Goal: Information Seeking & Learning: Compare options

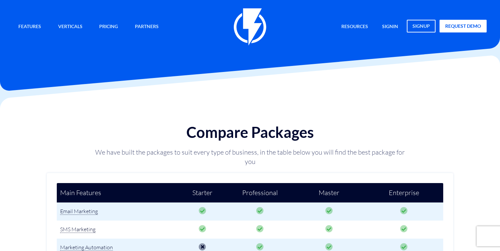
scroll to position [117, 0]
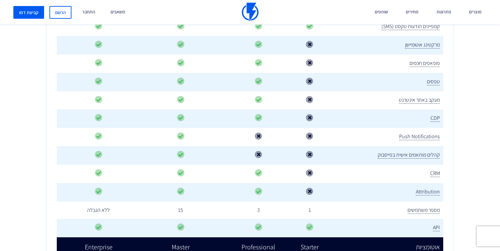
scroll to position [90, 0]
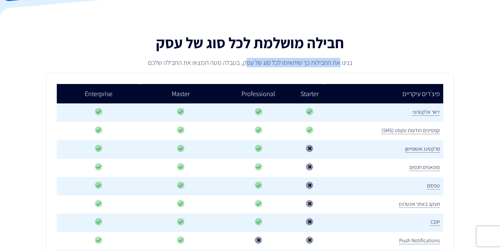
drag, startPoint x: 338, startPoint y: 64, endPoint x: 244, endPoint y: 60, distance: 94.0
click at [245, 60] on p "בנינו את החבילות כך שיתאימו לכל סוג של עסק, בטבלה מטה תמצאו את החבילה שלכם" at bounding box center [250, 62] width 317 height 9
click at [244, 60] on p "בנינו את החבילות כך שיתאימו לכל סוג של עסק, בטבלה מטה תמצאו את החבילה שלכם" at bounding box center [250, 62] width 317 height 9
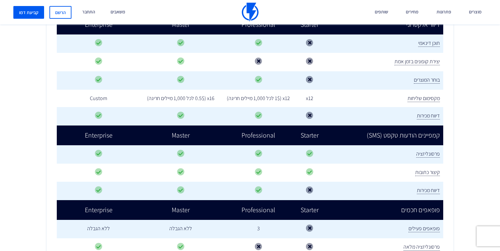
scroll to position [521, 0]
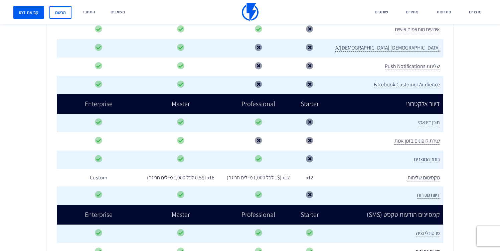
drag, startPoint x: 263, startPoint y: 168, endPoint x: 274, endPoint y: 170, distance: 10.9
click at [274, 170] on td "x12 (1$ לכל 1,000 מיילים חריגה)" at bounding box center [259, 178] width 76 height 18
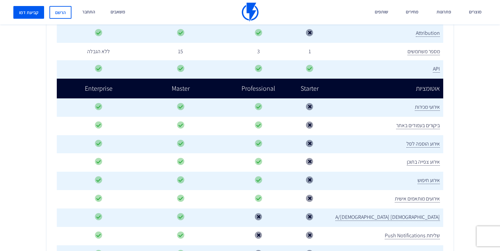
scroll to position [528, 0]
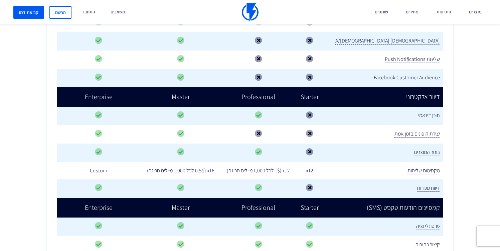
drag, startPoint x: 344, startPoint y: 165, endPoint x: 314, endPoint y: 165, distance: 30.1
click at [314, 165] on tr "מקסימום שליחות x12 x12 (1$ לכל 1,000 מיילים חריגה) x16 (0.5$ לכל 1,000 מיילים ח…" at bounding box center [250, 171] width 387 height 18
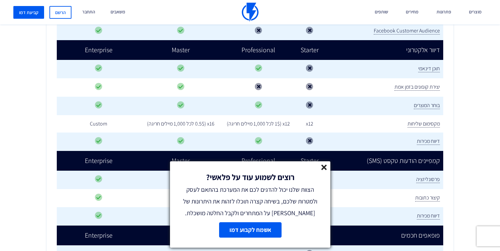
scroll to position [540, 0]
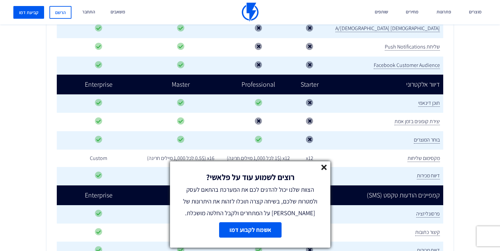
click at [326, 169] on icon at bounding box center [324, 167] width 6 height 6
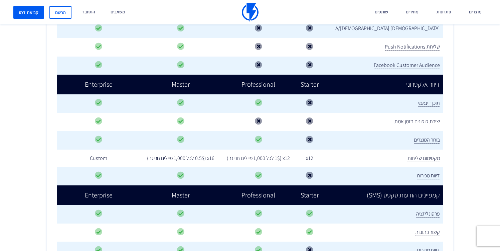
drag, startPoint x: 271, startPoint y: 147, endPoint x: 235, endPoint y: 152, distance: 36.2
click at [235, 152] on tr "מקסימום שליחות x12 x12 (1$ לכל 1,000 מיילים חריגה) x16 (0.5$ לכל 1,000 מיילים ח…" at bounding box center [250, 158] width 387 height 18
drag, startPoint x: 236, startPoint y: 151, endPoint x: 242, endPoint y: 151, distance: 6.0
click at [242, 151] on td "x12 (1$ לכל 1,000 מיילים חריגה)" at bounding box center [259, 158] width 76 height 18
click at [243, 151] on td "x12 (1$ לכל 1,000 מיילים חריגה)" at bounding box center [259, 158] width 76 height 18
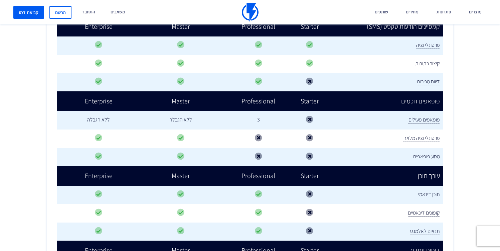
scroll to position [571, 0]
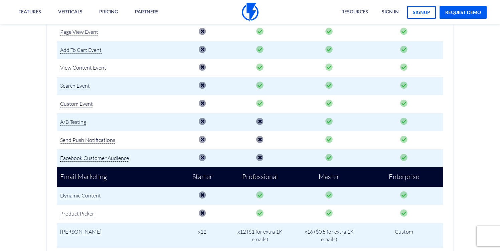
scroll to position [503, 0]
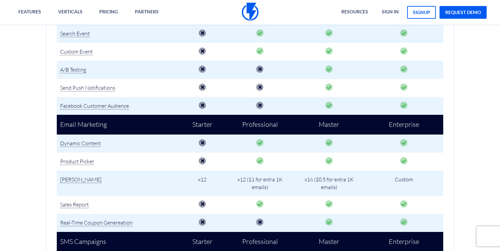
drag, startPoint x: 247, startPoint y: 175, endPoint x: 274, endPoint y: 186, distance: 28.9
click at [274, 186] on td "x12 ($1 for extra 1K emails)" at bounding box center [260, 182] width 68 height 25
click at [273, 185] on td "x12 ($1 for extra 1K emails)" at bounding box center [260, 182] width 68 height 25
drag, startPoint x: 273, startPoint y: 188, endPoint x: 269, endPoint y: 173, distance: 15.8
click at [269, 173] on td "x12 ($1 for extra 1K emails)" at bounding box center [260, 182] width 68 height 25
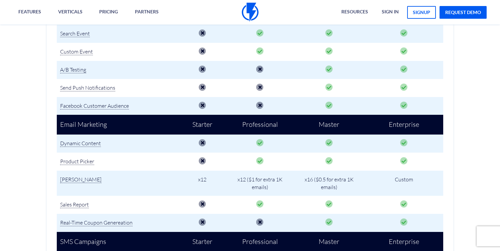
click at [269, 173] on td "x12 ($1 for extra 1K emails)" at bounding box center [260, 182] width 68 height 25
drag, startPoint x: 269, startPoint y: 175, endPoint x: 263, endPoint y: 189, distance: 15.1
click at [263, 189] on td "x12 ($1 for extra 1K emails)" at bounding box center [260, 182] width 68 height 25
click at [263, 185] on td "x12 ($1 for extra 1K emails)" at bounding box center [260, 182] width 68 height 25
drag, startPoint x: 262, startPoint y: 187, endPoint x: 262, endPoint y: 175, distance: 11.7
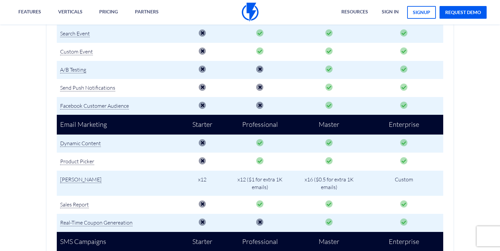
click at [262, 175] on td "x12 ($1 for extra 1K emails)" at bounding box center [260, 182] width 68 height 25
drag, startPoint x: 262, startPoint y: 174, endPoint x: 263, endPoint y: 186, distance: 11.4
click at [263, 186] on td "x12 ($1 for extra 1K emails)" at bounding box center [260, 182] width 68 height 25
click at [263, 185] on td "x12 ($1 for extra 1K emails)" at bounding box center [260, 182] width 68 height 25
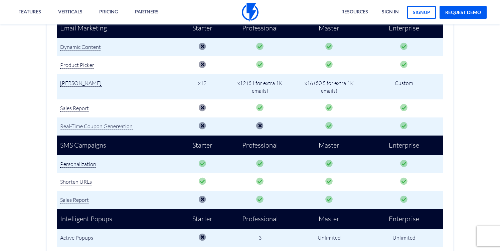
scroll to position [591, 0]
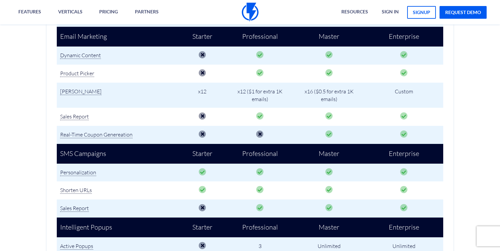
drag, startPoint x: 287, startPoint y: 86, endPoint x: 272, endPoint y: 94, distance: 17.5
click at [272, 94] on td "x12 ($1 for extra 1K emails)" at bounding box center [260, 95] width 68 height 25
drag, startPoint x: 272, startPoint y: 97, endPoint x: 274, endPoint y: 89, distance: 8.5
click at [274, 89] on td "x12 ($1 for extra 1K emails)" at bounding box center [260, 95] width 68 height 25
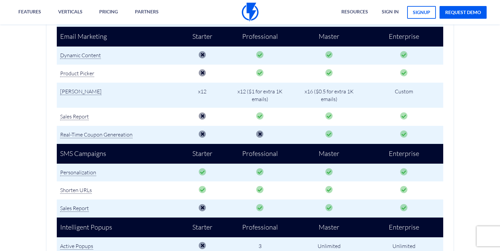
click at [274, 89] on td "x12 ($1 for extra 1K emails)" at bounding box center [260, 95] width 68 height 25
drag, startPoint x: 272, startPoint y: 88, endPoint x: 270, endPoint y: 92, distance: 4.6
click at [270, 92] on td "x12 ($1 for extra 1K emails)" at bounding box center [260, 95] width 68 height 25
drag, startPoint x: 268, startPoint y: 99, endPoint x: 270, endPoint y: 92, distance: 6.8
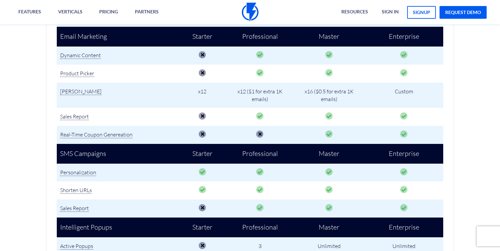
click at [270, 92] on td "x12 ($1 for extra 1K emails)" at bounding box center [260, 95] width 68 height 25
drag, startPoint x: 272, startPoint y: 86, endPoint x: 270, endPoint y: 90, distance: 4.7
click at [270, 90] on td "x12 ($1 for extra 1K emails)" at bounding box center [260, 95] width 68 height 25
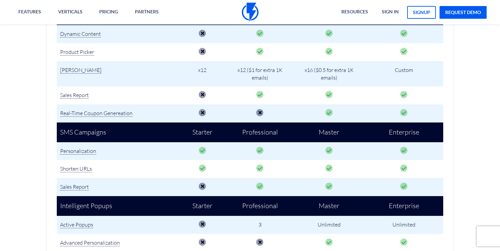
scroll to position [515, 0]
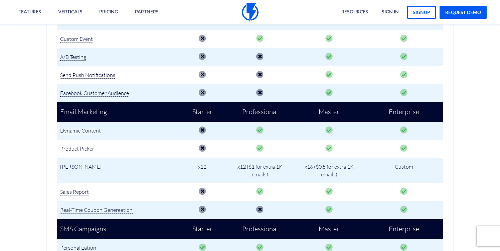
drag, startPoint x: 276, startPoint y: 177, endPoint x: 268, endPoint y: 157, distance: 22.2
click at [268, 158] on td "x12 ($1 for extra 1K emails)" at bounding box center [260, 170] width 68 height 25
drag, startPoint x: 269, startPoint y: 161, endPoint x: 267, endPoint y: 170, distance: 8.6
click at [267, 170] on td "x12 ($1 for extra 1K emails)" at bounding box center [260, 170] width 68 height 25
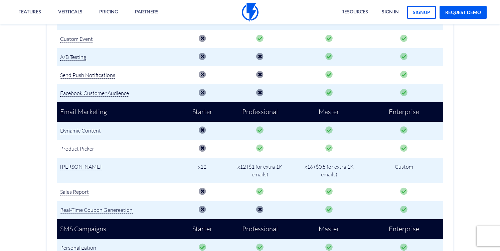
click at [267, 169] on td "x12 ($1 for extra 1K emails)" at bounding box center [260, 170] width 68 height 25
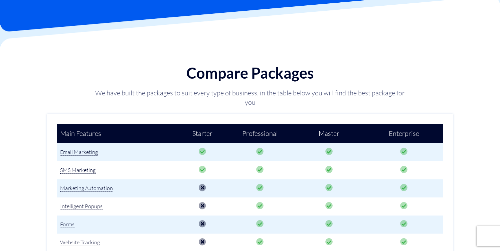
scroll to position [0, 0]
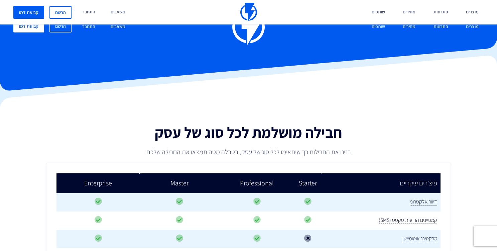
scroll to position [571, 0]
